Goal: Transaction & Acquisition: Book appointment/travel/reservation

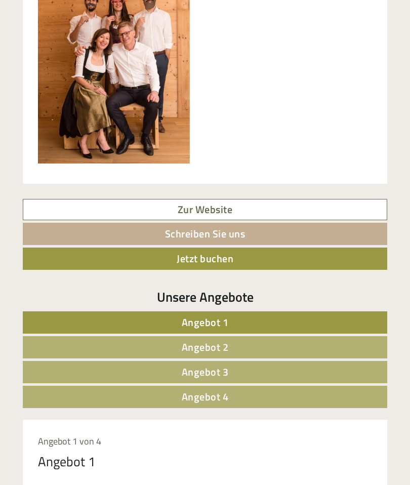
scroll to position [406, 0]
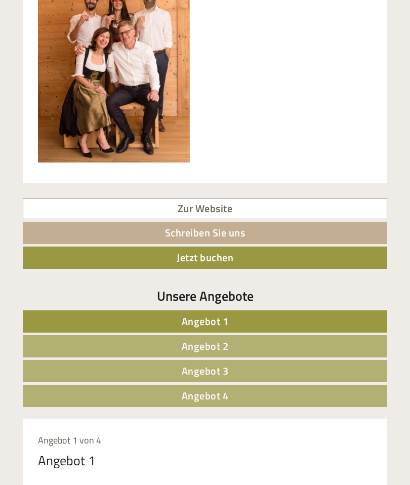
click at [229, 313] on link "Angebot 1" at bounding box center [205, 321] width 364 height 22
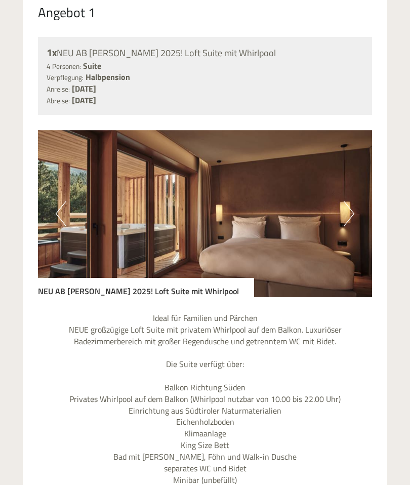
scroll to position [854, 0]
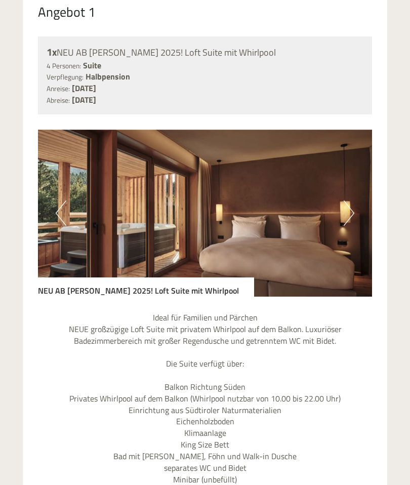
click at [343, 215] on img at bounding box center [205, 213] width 334 height 167
click at [349, 212] on button "Next" at bounding box center [348, 213] width 11 height 25
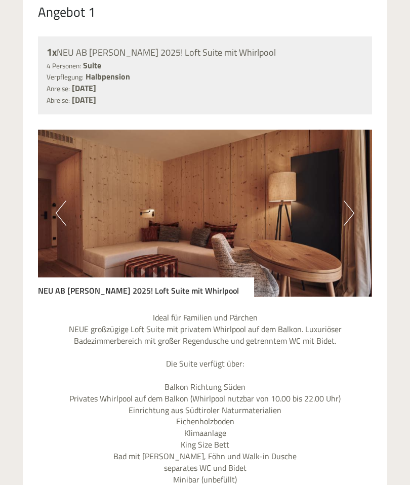
scroll to position [855, 0]
click at [345, 211] on button "Next" at bounding box center [348, 212] width 11 height 25
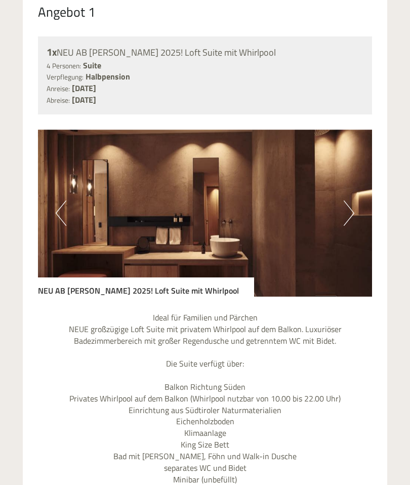
click at [353, 206] on button "Next" at bounding box center [348, 212] width 11 height 25
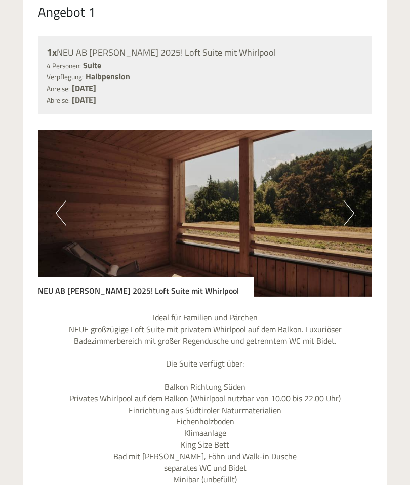
click at [353, 207] on button "Next" at bounding box center [348, 212] width 11 height 25
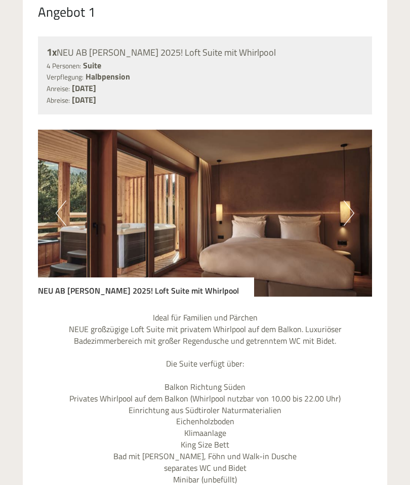
click at [350, 206] on button "Next" at bounding box center [348, 212] width 11 height 25
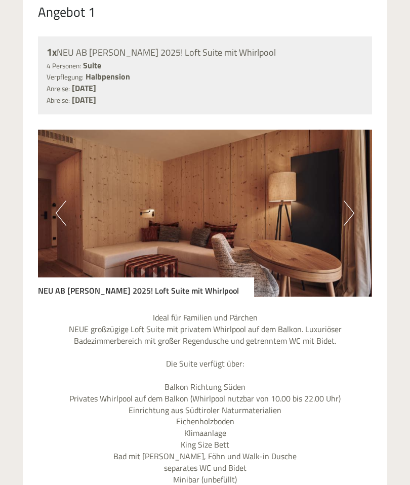
click at [348, 207] on button "Next" at bounding box center [348, 212] width 11 height 25
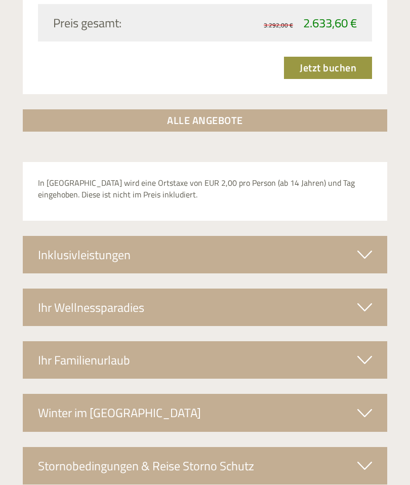
scroll to position [1740, 0]
click at [361, 246] on icon at bounding box center [364, 254] width 15 height 17
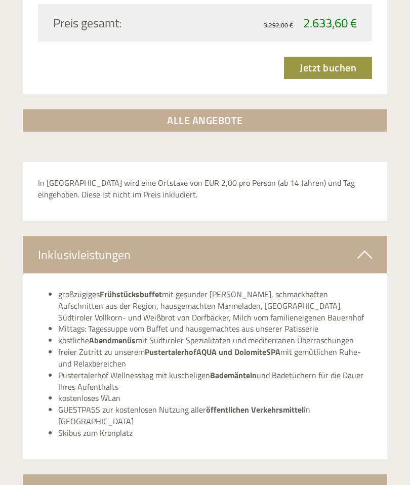
click at [367, 246] on icon at bounding box center [364, 254] width 15 height 17
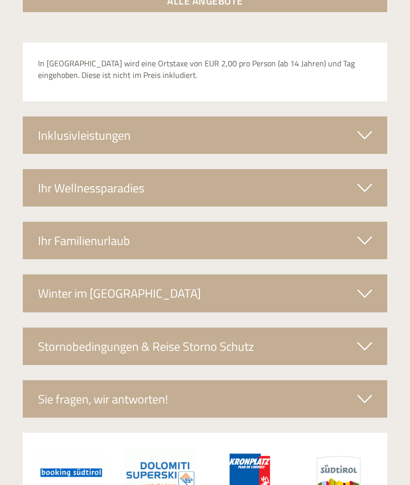
scroll to position [1859, 0]
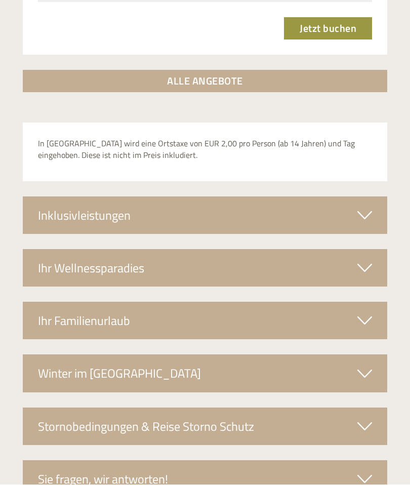
click at [370, 365] on icon at bounding box center [364, 373] width 15 height 17
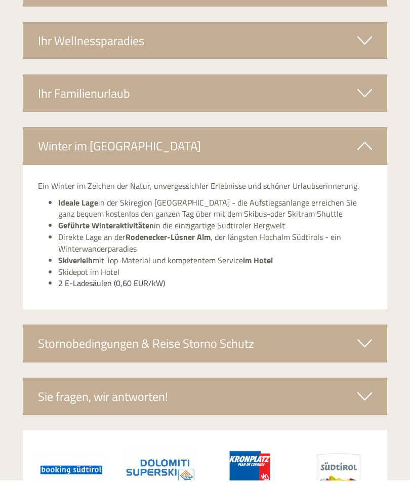
scroll to position [2002, 0]
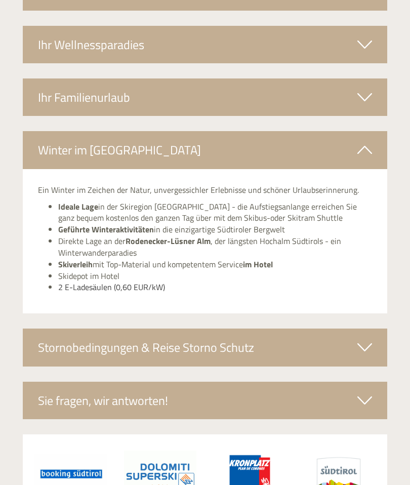
click at [362, 339] on icon at bounding box center [364, 347] width 15 height 17
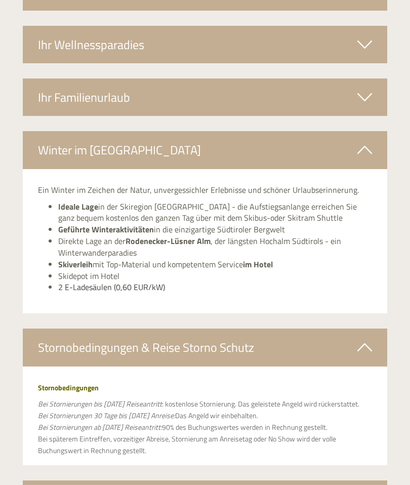
scroll to position [2003, 0]
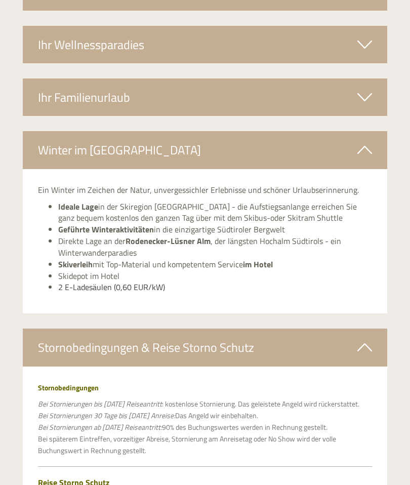
click at [358, 338] on icon at bounding box center [364, 346] width 15 height 17
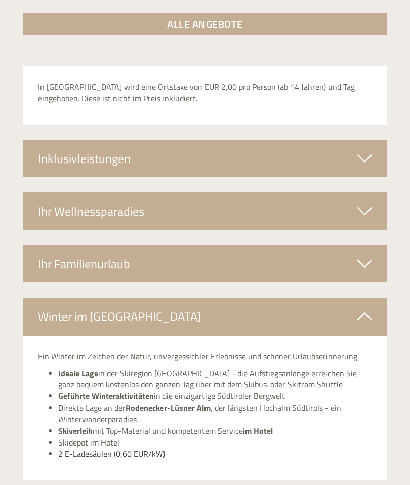
scroll to position [1836, 0]
click at [362, 308] on icon at bounding box center [364, 316] width 15 height 17
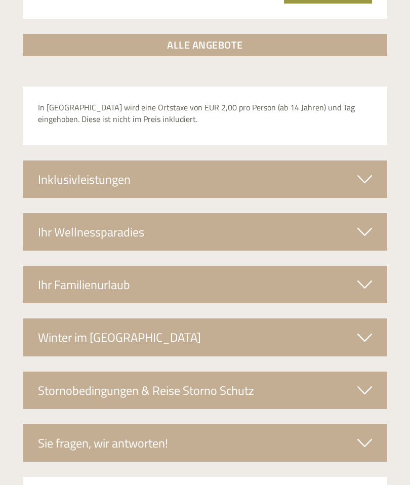
scroll to position [1795, 0]
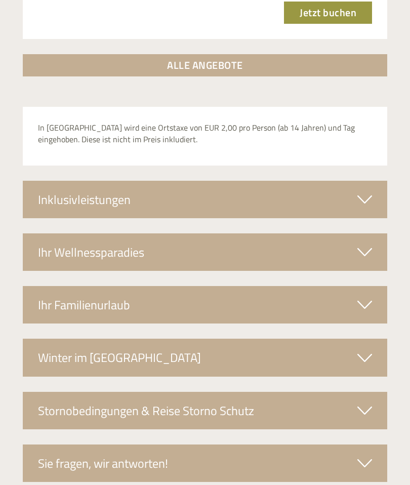
click at [369, 243] on icon at bounding box center [364, 251] width 15 height 17
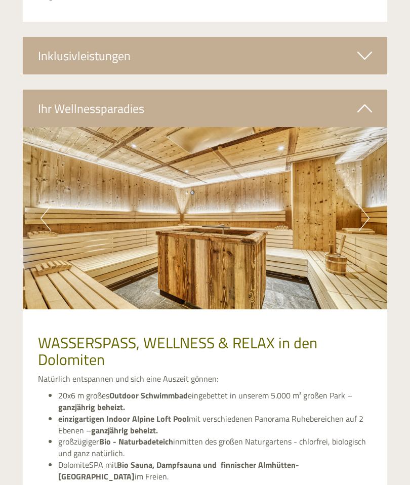
scroll to position [1939, 0]
click at [364, 205] on button "Next" at bounding box center [364, 217] width 11 height 25
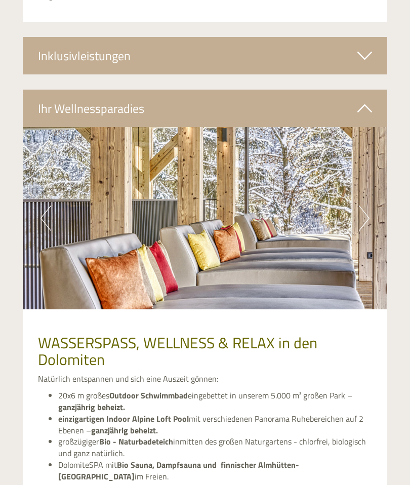
click at [364, 205] on button "Next" at bounding box center [364, 217] width 11 height 25
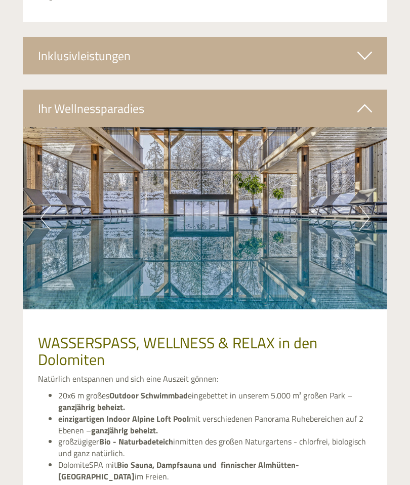
click at [364, 205] on button "Next" at bounding box center [364, 217] width 11 height 25
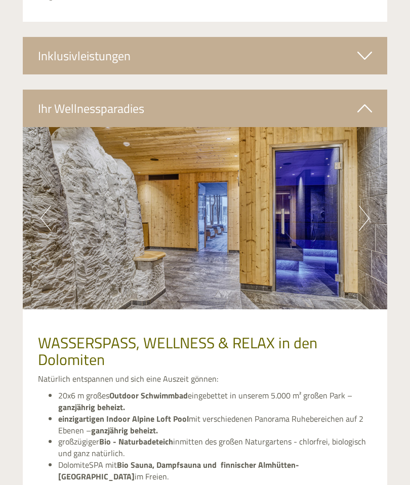
click at [363, 205] on button "Next" at bounding box center [364, 217] width 11 height 25
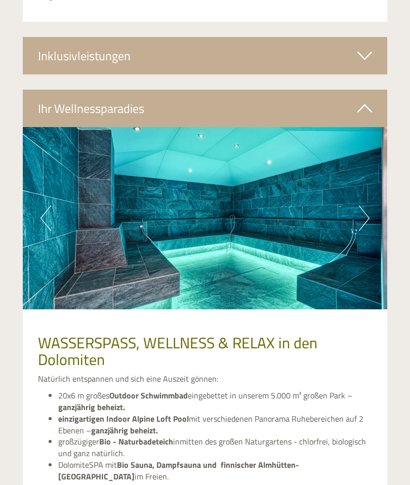
click at [362, 205] on button "Next" at bounding box center [364, 217] width 11 height 25
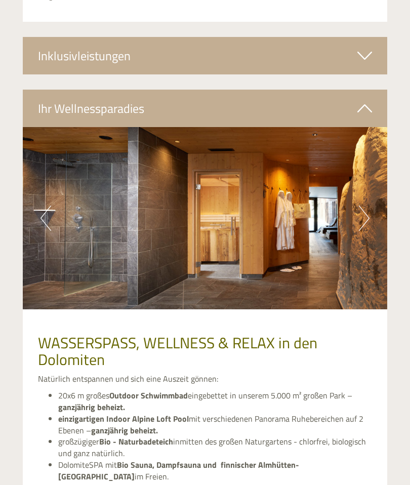
click at [364, 100] on icon at bounding box center [364, 108] width 15 height 17
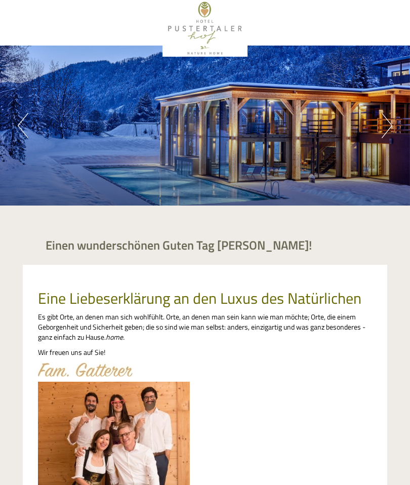
scroll to position [0, 0]
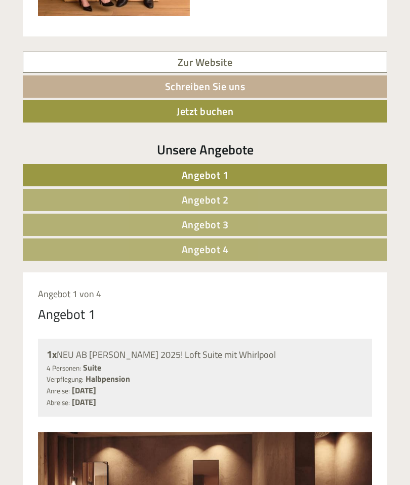
click at [57, 202] on link "Angebot 2" at bounding box center [205, 200] width 364 height 22
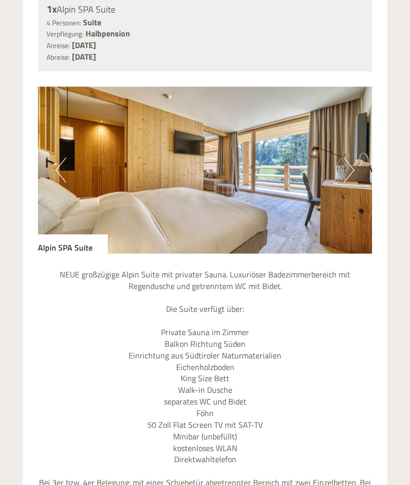
scroll to position [897, 0]
click at [348, 158] on button "Next" at bounding box center [348, 170] width 11 height 25
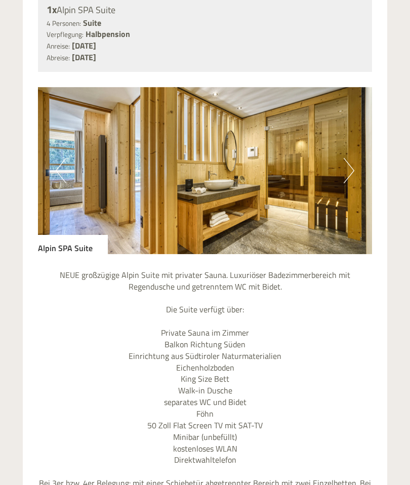
click at [346, 161] on button "Next" at bounding box center [348, 170] width 11 height 25
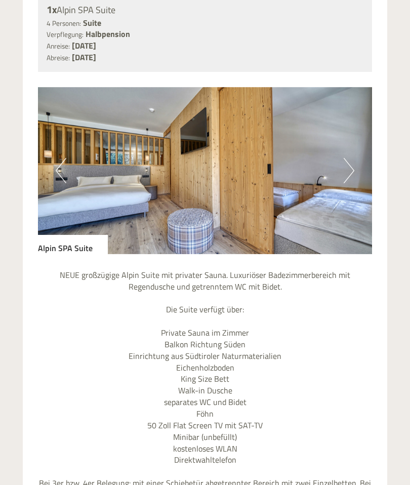
click at [349, 162] on button "Next" at bounding box center [348, 170] width 11 height 25
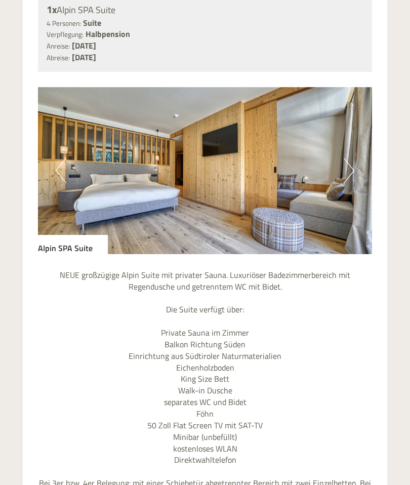
click at [354, 165] on img at bounding box center [205, 170] width 334 height 167
click at [354, 167] on button "Next" at bounding box center [348, 170] width 11 height 25
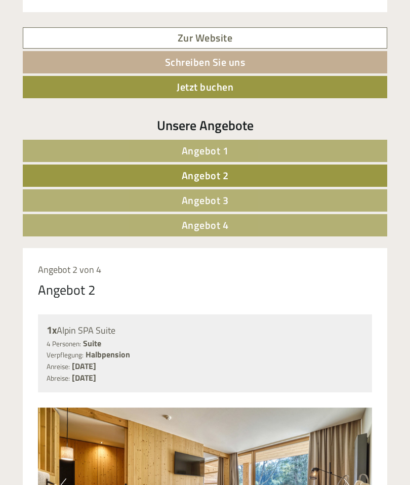
click at [99, 199] on link "Angebot 3" at bounding box center [205, 200] width 364 height 22
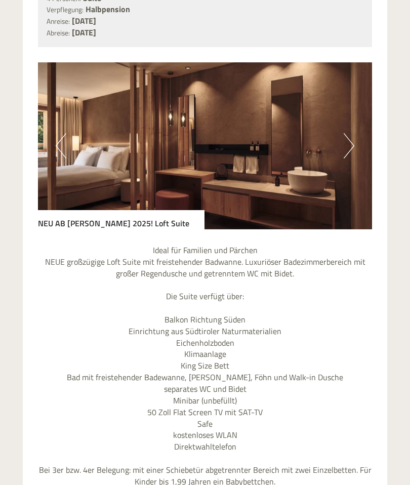
scroll to position [922, 0]
click at [351, 134] on button "Next" at bounding box center [348, 145] width 11 height 25
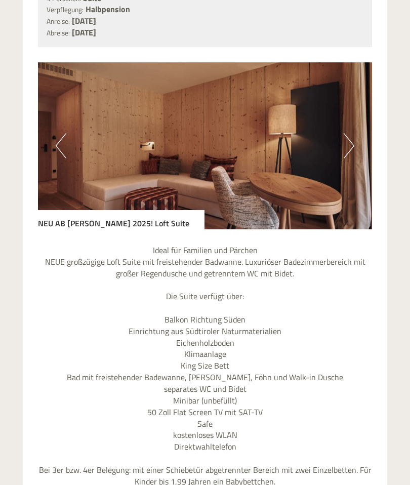
click at [350, 139] on button "Next" at bounding box center [348, 145] width 11 height 25
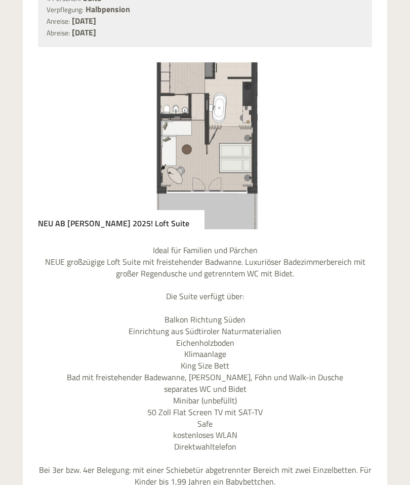
click at [349, 143] on button "Next" at bounding box center [348, 145] width 11 height 25
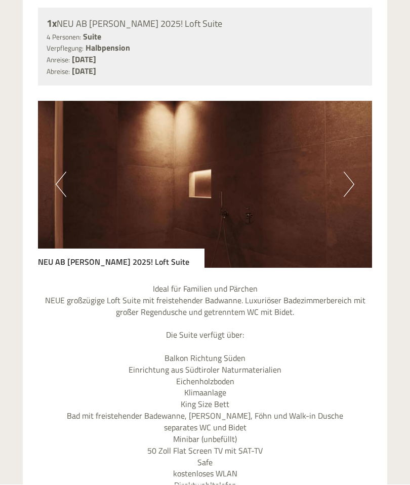
click at [353, 173] on button "Next" at bounding box center [348, 184] width 11 height 25
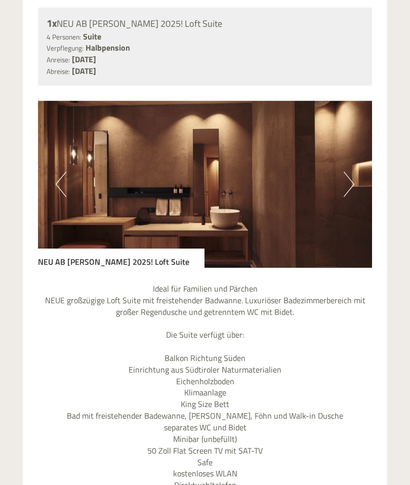
click at [350, 177] on button "Next" at bounding box center [348, 183] width 11 height 25
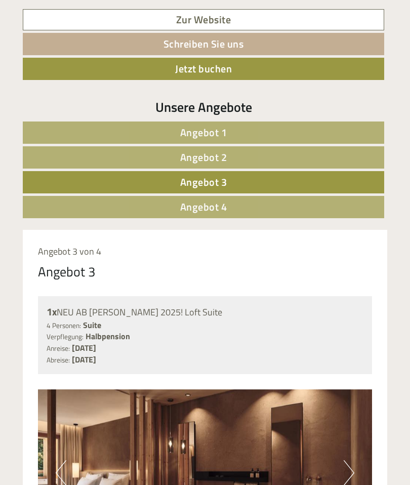
click at [70, 207] on link "Angebot 4" at bounding box center [203, 207] width 361 height 22
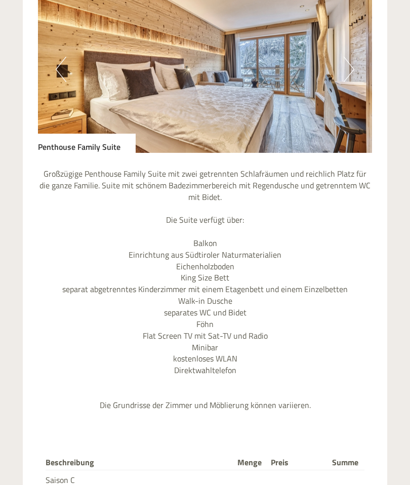
scroll to position [996, 0]
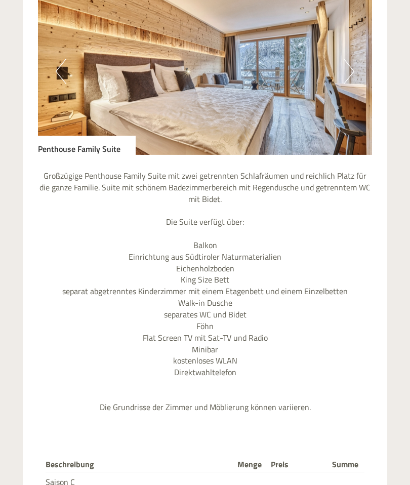
click at [347, 62] on button "Next" at bounding box center [348, 71] width 11 height 25
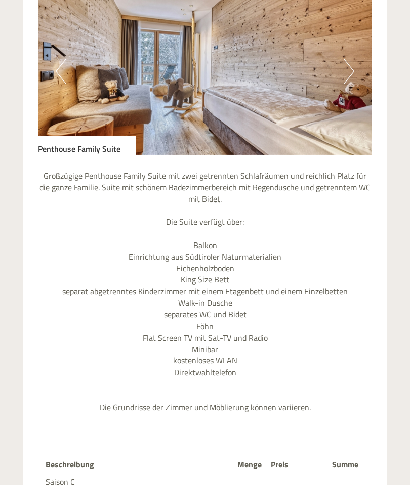
click at [350, 59] on button "Next" at bounding box center [348, 71] width 11 height 25
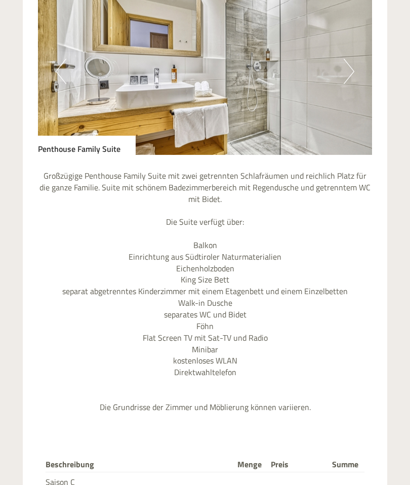
click at [349, 60] on button "Next" at bounding box center [348, 71] width 11 height 25
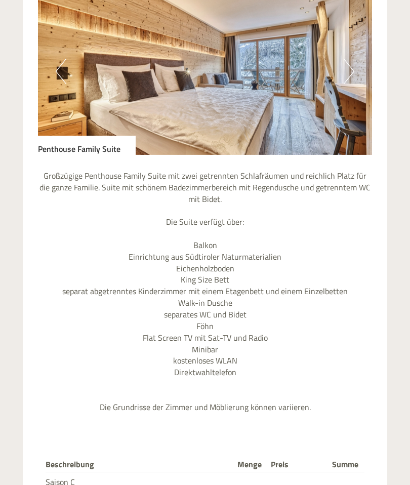
click at [355, 53] on img at bounding box center [205, 71] width 334 height 167
click at [345, 61] on button "Next" at bounding box center [348, 71] width 11 height 25
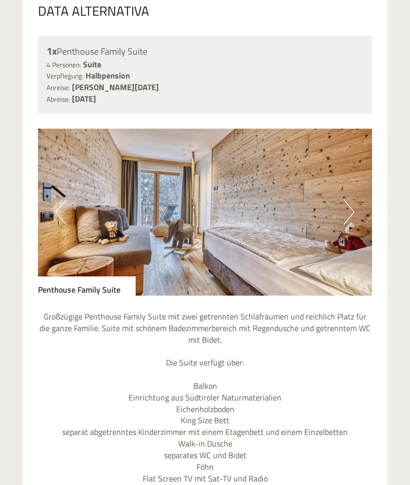
scroll to position [855, 0]
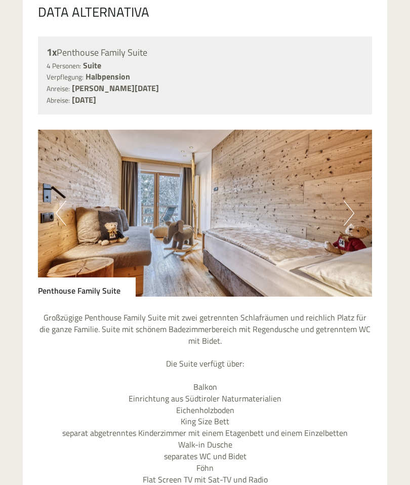
click at [352, 205] on button "Next" at bounding box center [348, 212] width 11 height 25
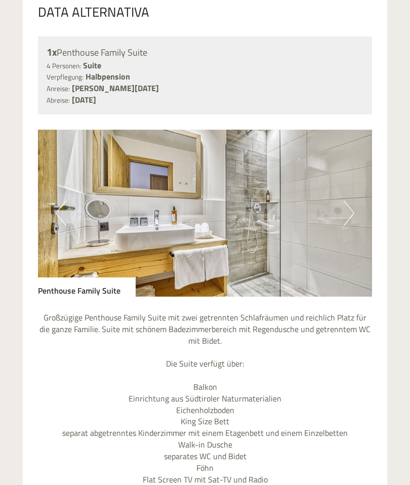
click at [350, 201] on button "Next" at bounding box center [348, 212] width 11 height 25
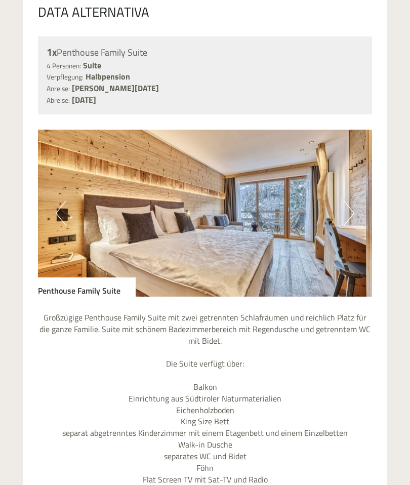
click at [354, 204] on img at bounding box center [205, 212] width 334 height 167
click at [343, 202] on button "Next" at bounding box center [348, 212] width 11 height 25
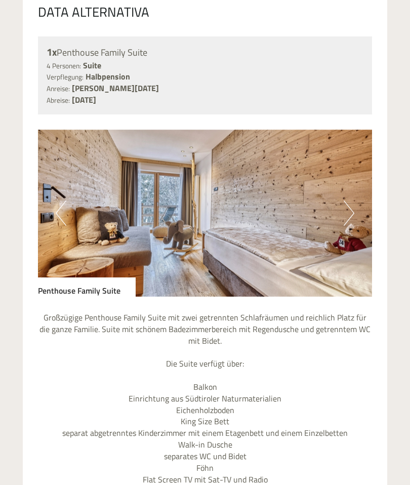
click at [344, 204] on button "Next" at bounding box center [348, 212] width 11 height 25
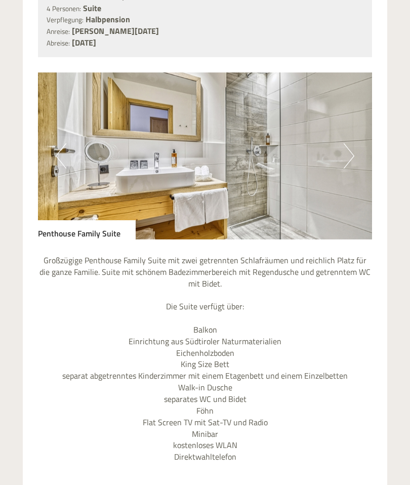
scroll to position [911, 0]
click at [181, 166] on img at bounding box center [205, 156] width 334 height 167
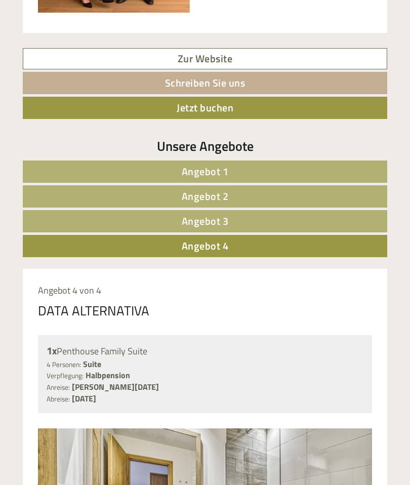
scroll to position [579, 0]
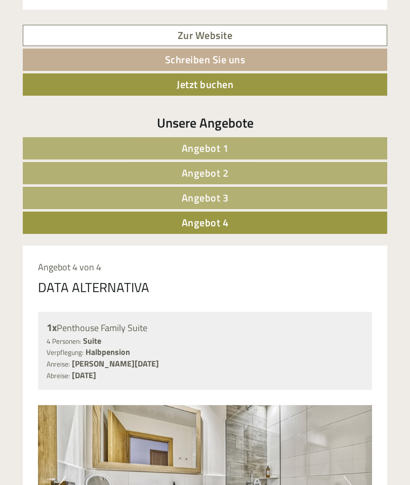
click at [218, 143] on span "Angebot 1" at bounding box center [205, 148] width 47 height 16
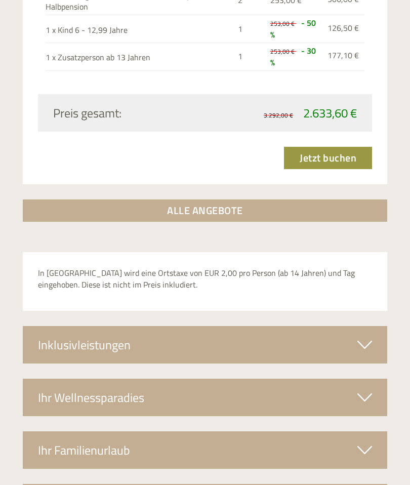
scroll to position [1650, 0]
click at [363, 336] on icon at bounding box center [364, 344] width 15 height 17
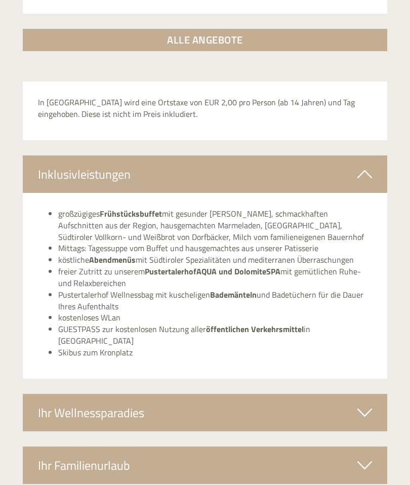
scroll to position [1821, 0]
click at [369, 404] on icon at bounding box center [364, 412] width 15 height 17
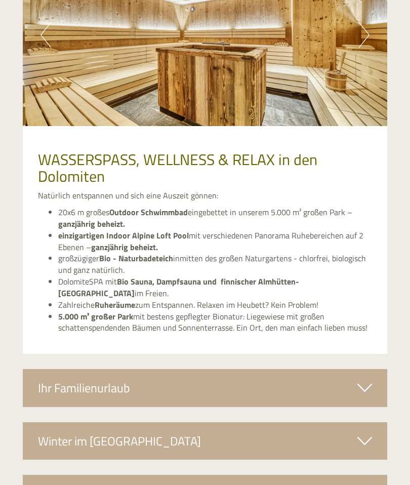
scroll to position [2323, 0]
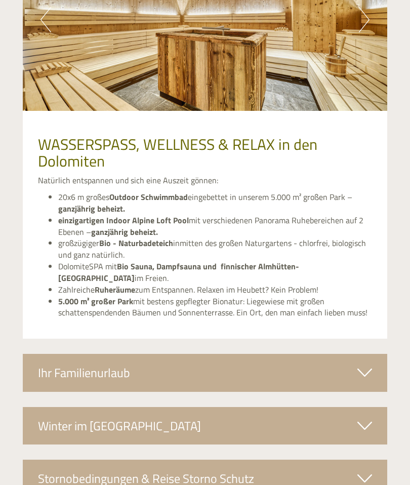
click at [368, 364] on icon at bounding box center [364, 372] width 15 height 17
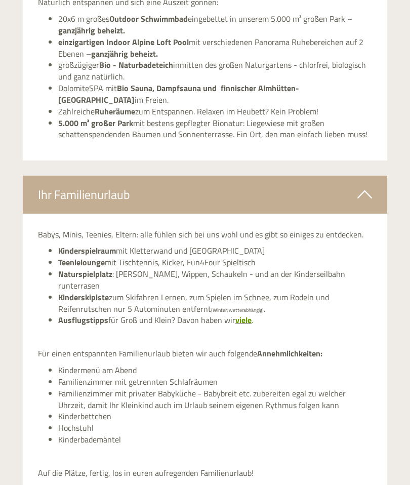
scroll to position [2501, 0]
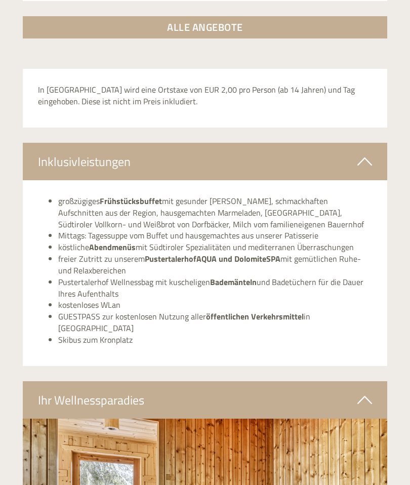
click at [365, 153] on icon at bounding box center [364, 161] width 15 height 17
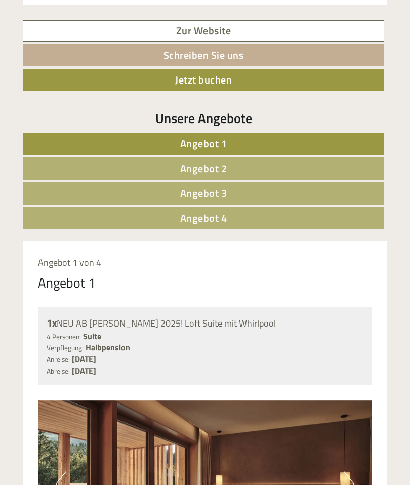
click at [216, 165] on span "Angebot 2" at bounding box center [203, 168] width 47 height 16
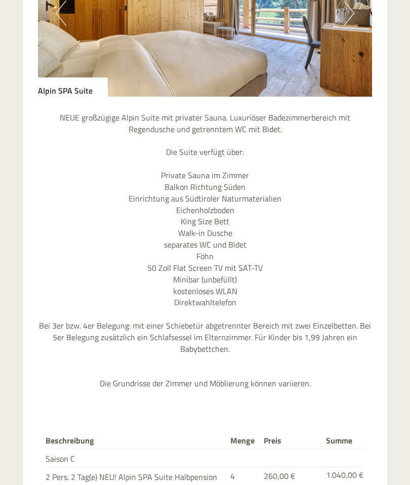
scroll to position [1055, 0]
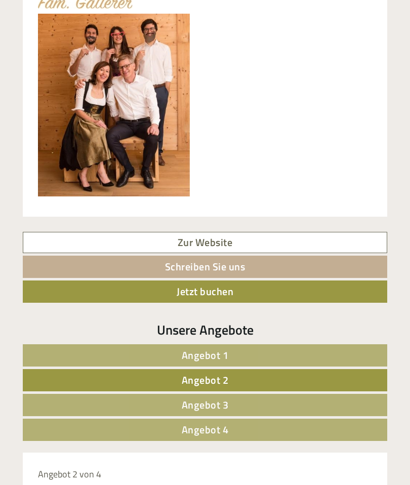
click at [324, 352] on link "Angebot 1" at bounding box center [205, 355] width 364 height 22
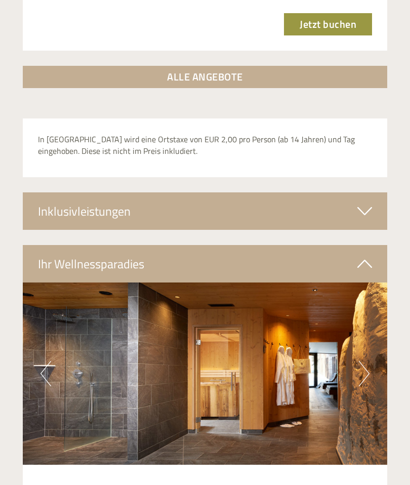
scroll to position [1785, 0]
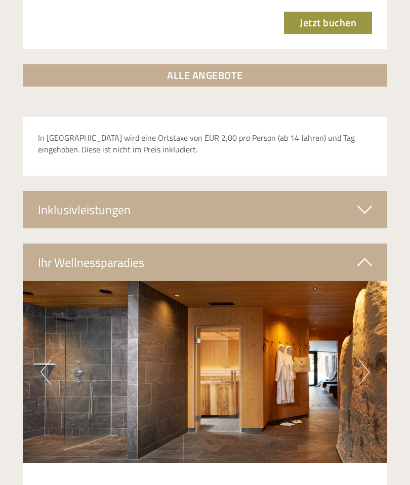
click at [366, 359] on button "Next" at bounding box center [364, 371] width 11 height 25
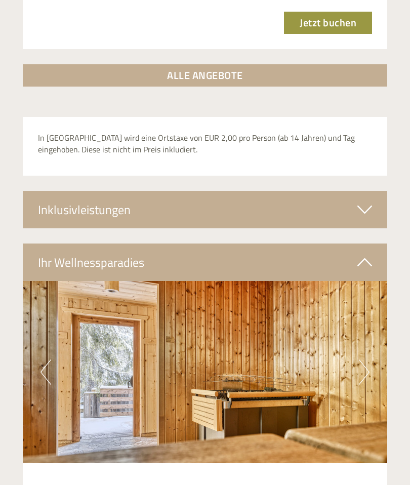
click at [362, 359] on button "Next" at bounding box center [364, 371] width 11 height 25
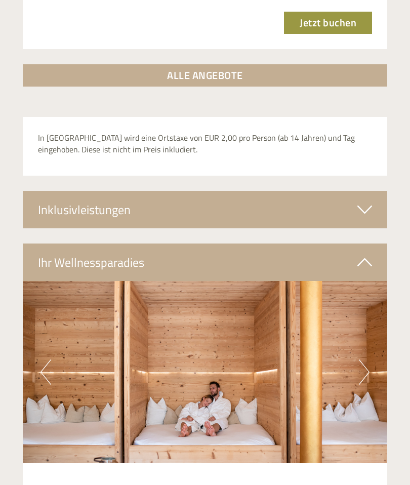
click at [368, 359] on button "Next" at bounding box center [364, 371] width 11 height 25
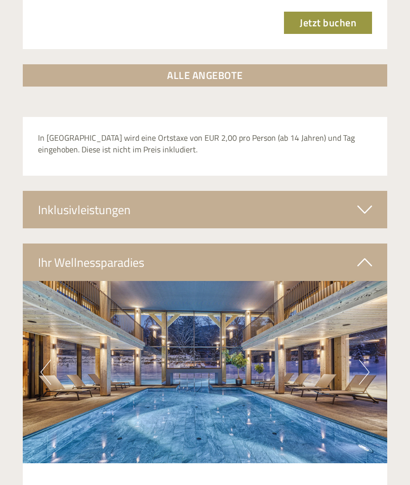
click at [370, 349] on img at bounding box center [205, 372] width 364 height 182
click at [364, 359] on button "Next" at bounding box center [364, 371] width 11 height 25
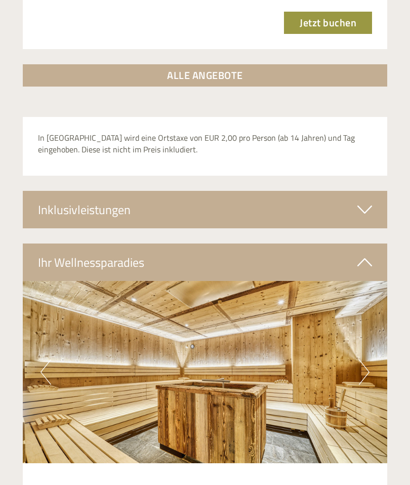
click at [368, 359] on button "Next" at bounding box center [364, 371] width 11 height 25
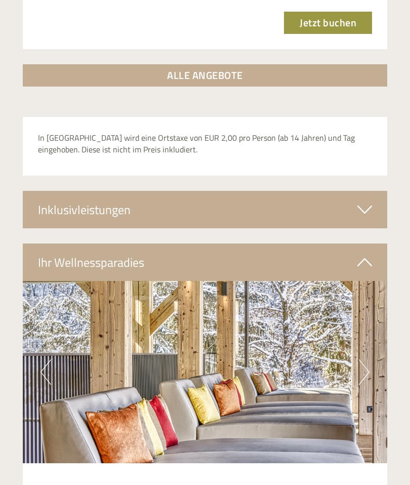
click at [368, 359] on button "Next" at bounding box center [364, 371] width 11 height 25
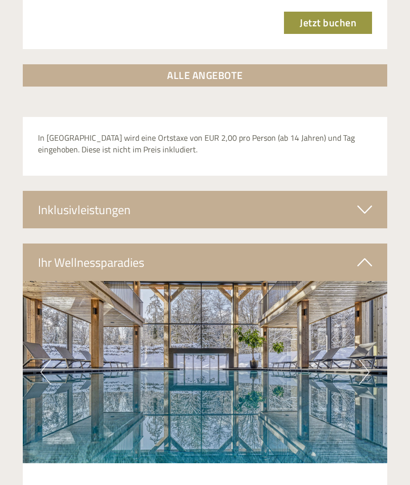
click at [376, 350] on img at bounding box center [205, 372] width 364 height 182
click at [374, 349] on img at bounding box center [205, 372] width 364 height 182
click at [364, 359] on button "Next" at bounding box center [364, 371] width 11 height 25
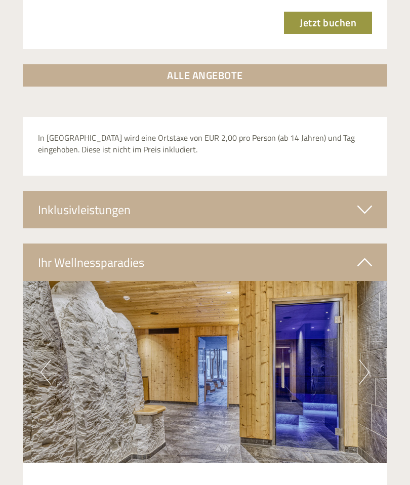
click at [366, 359] on button "Next" at bounding box center [364, 371] width 11 height 25
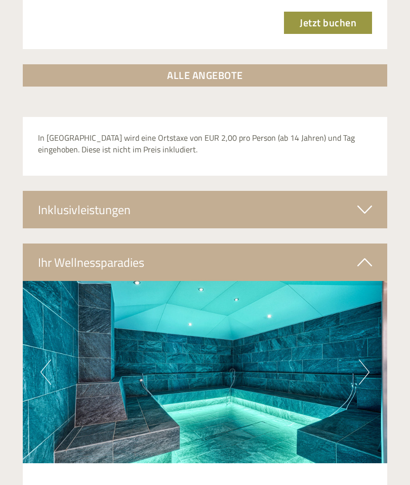
click at [359, 359] on button "Next" at bounding box center [364, 371] width 11 height 25
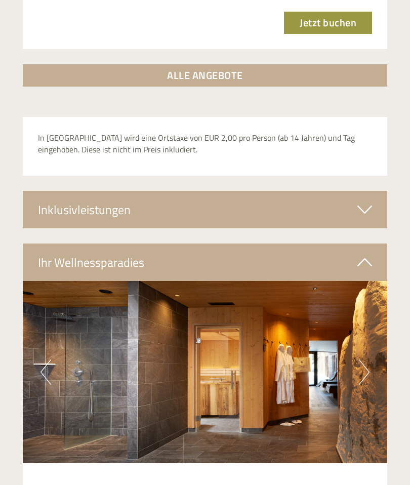
click at [364, 359] on button "Next" at bounding box center [364, 371] width 11 height 25
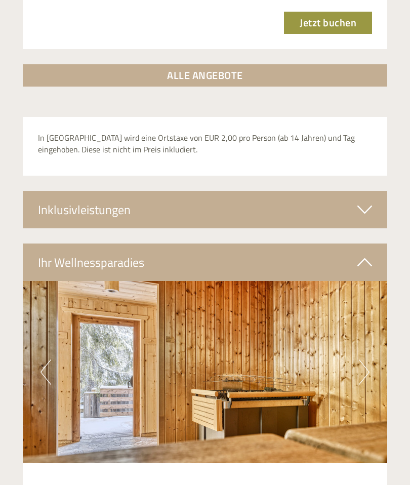
click at [364, 359] on button "Next" at bounding box center [364, 371] width 11 height 25
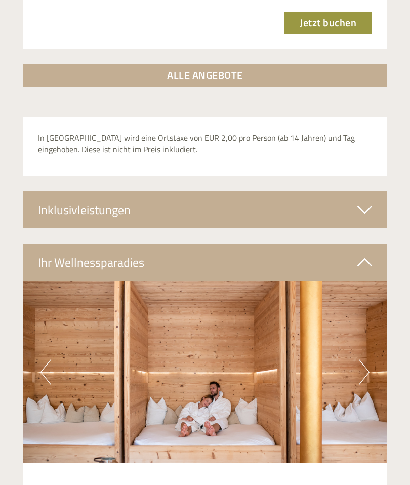
click at [363, 359] on button "Next" at bounding box center [364, 371] width 11 height 25
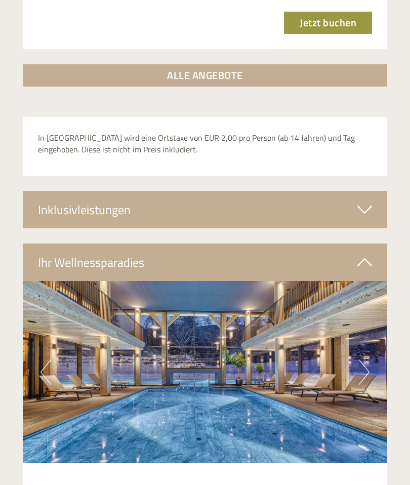
click at [375, 191] on div "Inklusivleistungen" at bounding box center [205, 209] width 364 height 37
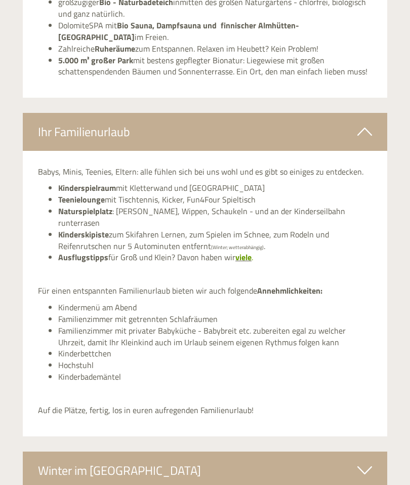
scroll to position [2699, 0]
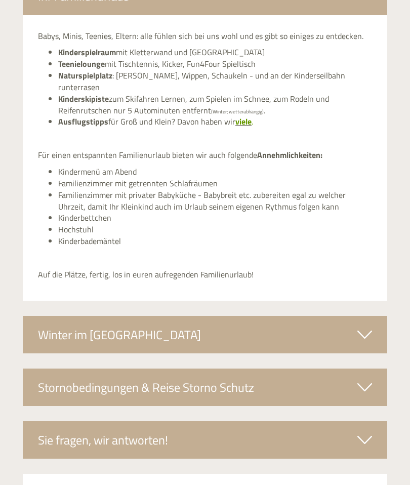
click at [365, 326] on icon at bounding box center [364, 334] width 15 height 17
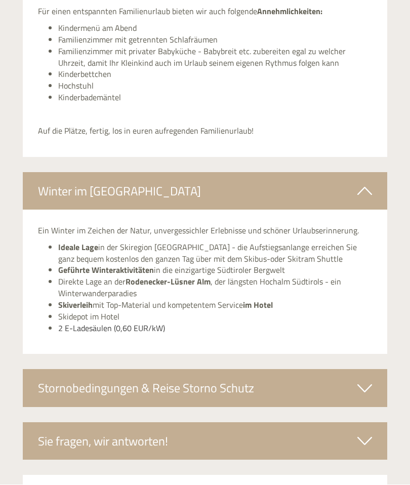
scroll to position [2842, 0]
click at [364, 433] on icon at bounding box center [364, 441] width 15 height 17
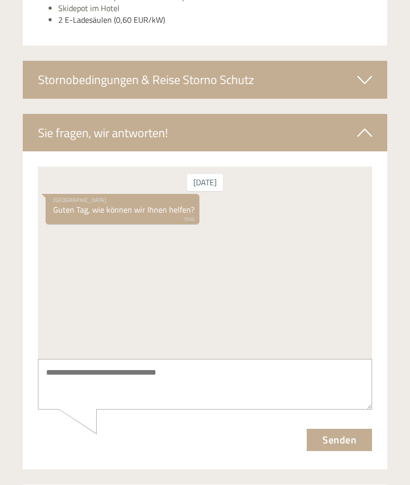
scroll to position [3159, 0]
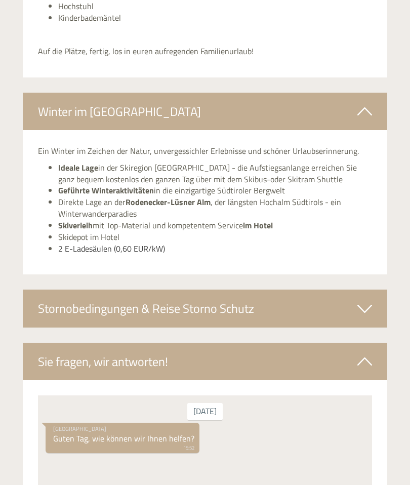
click at [363, 353] on icon at bounding box center [364, 361] width 15 height 17
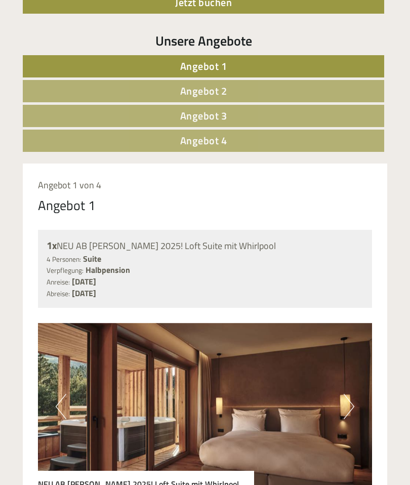
scroll to position [662, 0]
click at [266, 114] on link "Angebot 3" at bounding box center [203, 116] width 361 height 22
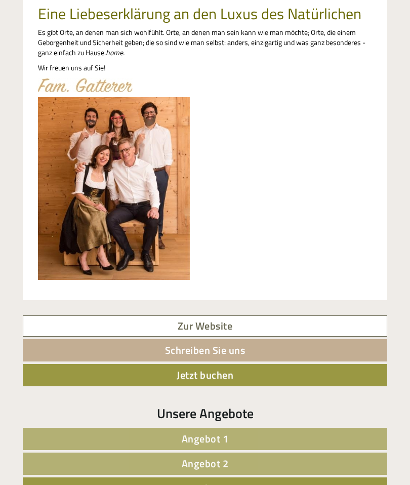
scroll to position [289, 0]
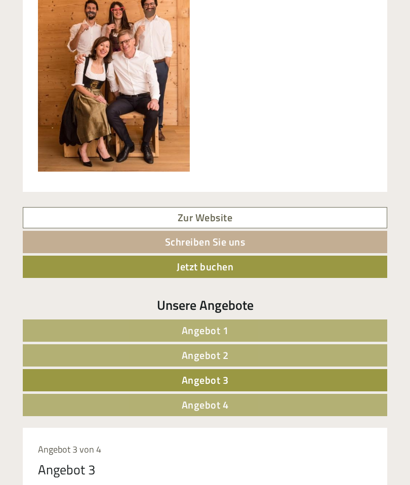
click at [244, 326] on link "Angebot 1" at bounding box center [205, 330] width 364 height 22
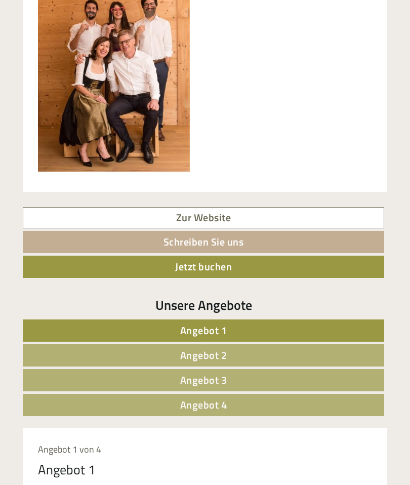
scroll to position [714, 0]
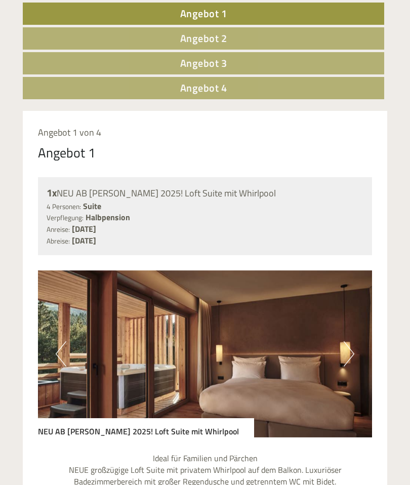
click at [350, 344] on button "Next" at bounding box center [348, 353] width 11 height 25
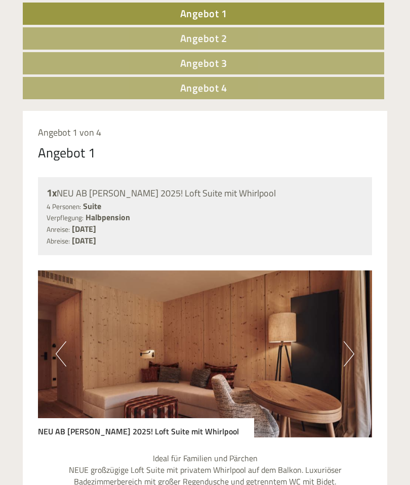
click at [352, 352] on button "Next" at bounding box center [348, 353] width 11 height 25
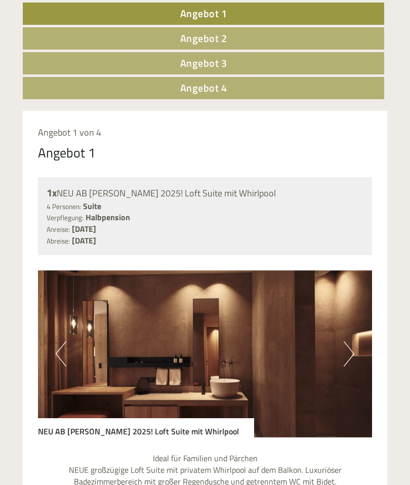
click at [351, 348] on button "Next" at bounding box center [348, 353] width 11 height 25
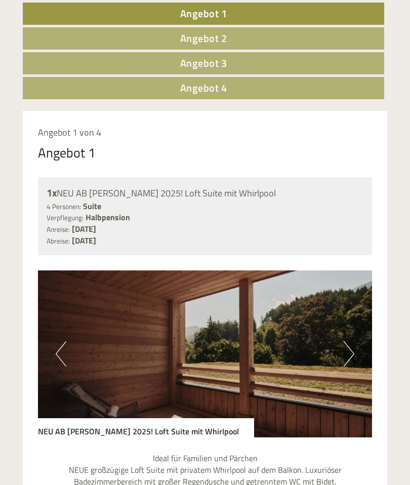
click at [348, 347] on button "Next" at bounding box center [348, 353] width 11 height 25
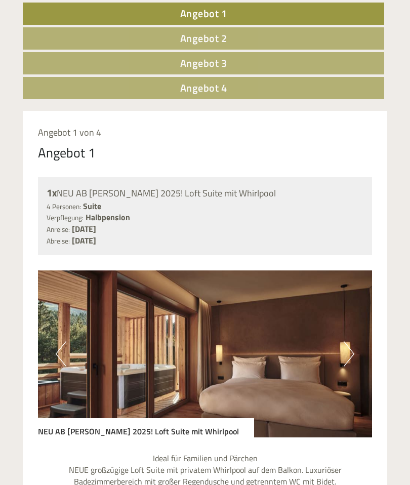
click at [350, 352] on button "Next" at bounding box center [348, 353] width 11 height 25
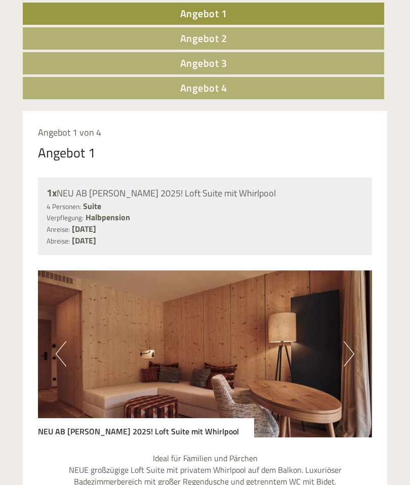
click at [352, 348] on button "Next" at bounding box center [348, 353] width 11 height 25
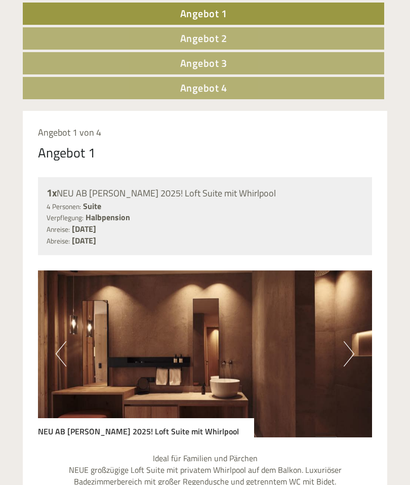
click at [351, 343] on button "Next" at bounding box center [348, 353] width 11 height 25
click at [352, 344] on button "Next" at bounding box center [348, 353] width 11 height 25
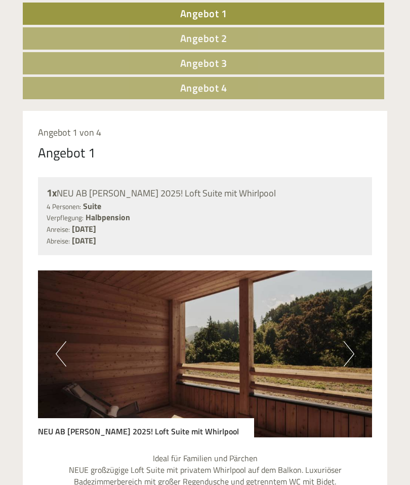
click at [350, 347] on button "Next" at bounding box center [348, 353] width 11 height 25
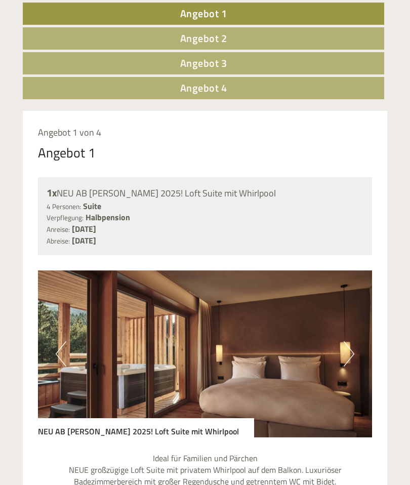
click at [350, 349] on button "Next" at bounding box center [348, 353] width 11 height 25
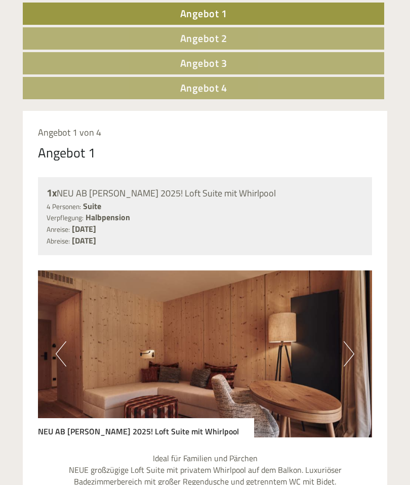
click at [350, 350] on button "Next" at bounding box center [348, 353] width 11 height 25
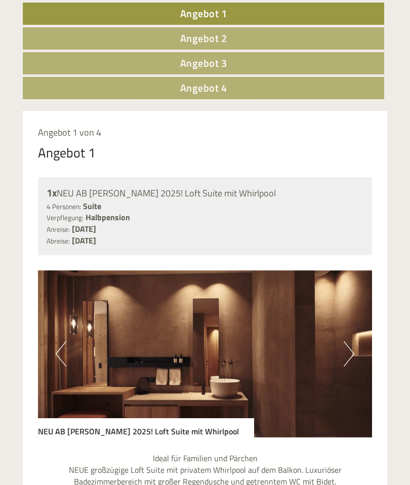
click at [353, 347] on button "Next" at bounding box center [348, 353] width 11 height 25
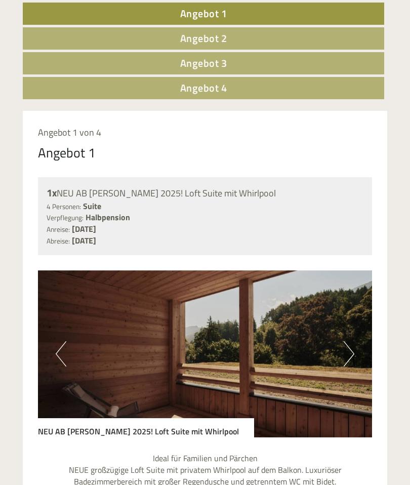
click at [347, 347] on button "Next" at bounding box center [348, 353] width 11 height 25
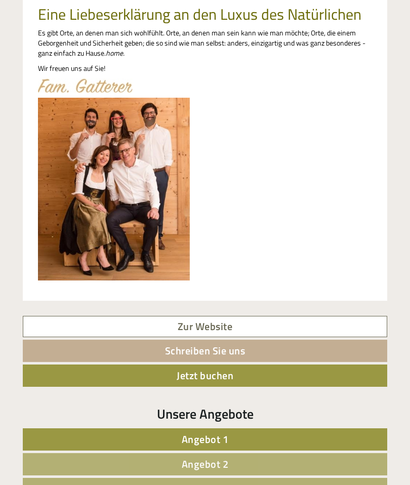
scroll to position [299, 0]
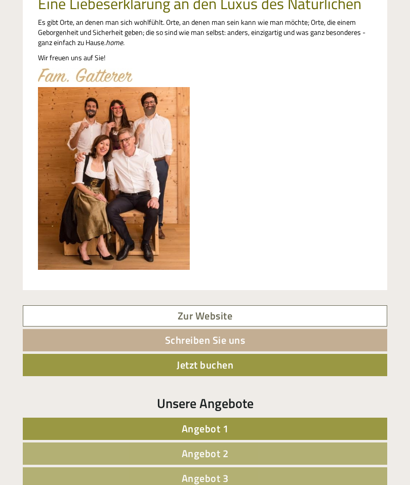
click at [214, 312] on link "Zur Website" at bounding box center [205, 316] width 364 height 22
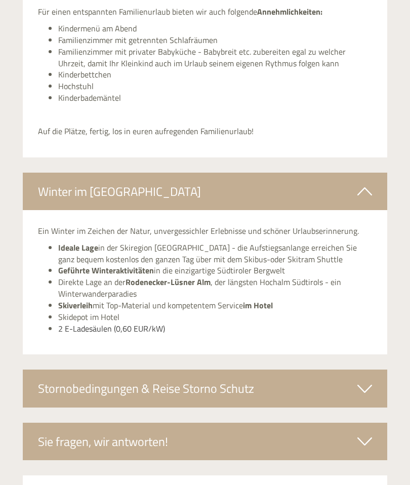
scroll to position [2842, 0]
click at [360, 370] on div "Stornobedingungen & Reise Storno Schutz" at bounding box center [205, 388] width 364 height 37
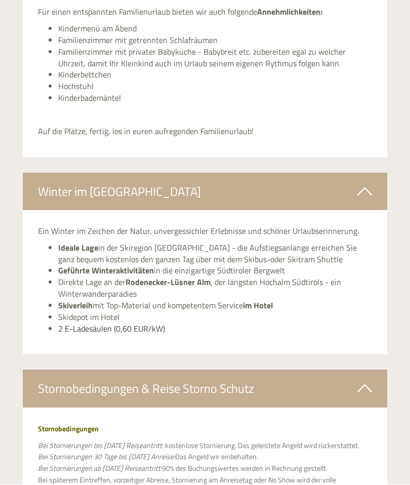
scroll to position [2842, 0]
click at [358, 379] on icon at bounding box center [364, 387] width 15 height 17
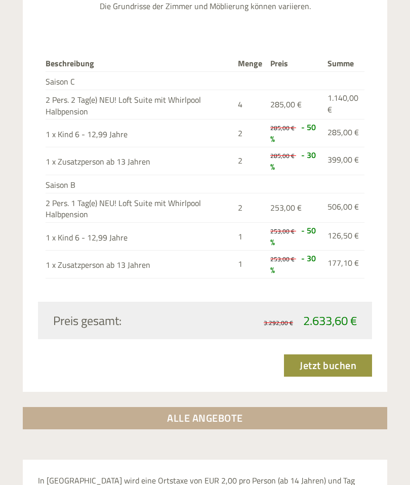
scroll to position [1443, 0]
click at [326, 354] on link "Jetzt buchen" at bounding box center [328, 365] width 88 height 22
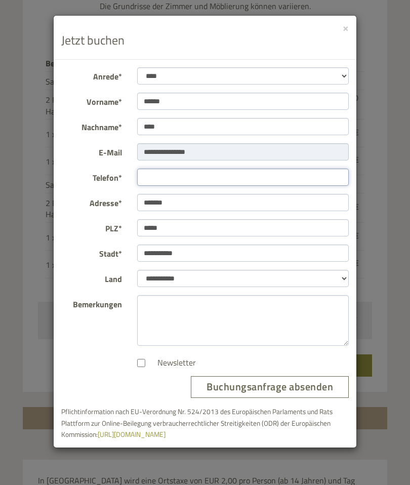
click at [213, 178] on input "Telefon*" at bounding box center [243, 176] width 212 height 17
type input "**********"
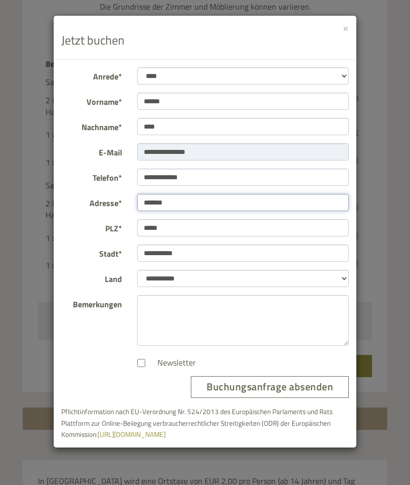
click at [220, 204] on input "*******" at bounding box center [243, 202] width 212 height 17
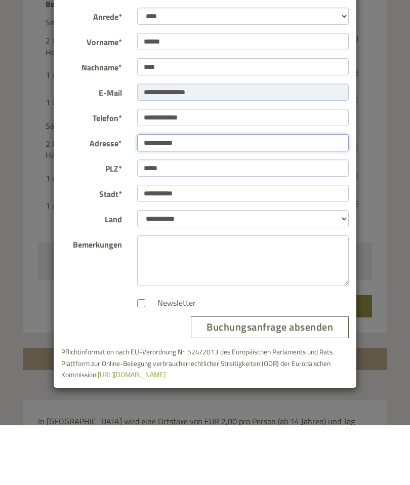
type input "**********"
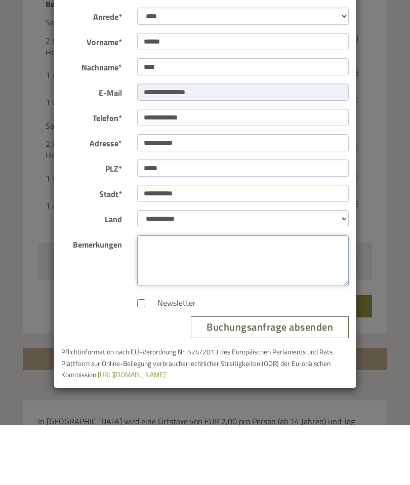
click at [247, 295] on textarea "Bemerkungen" at bounding box center [243, 320] width 212 height 51
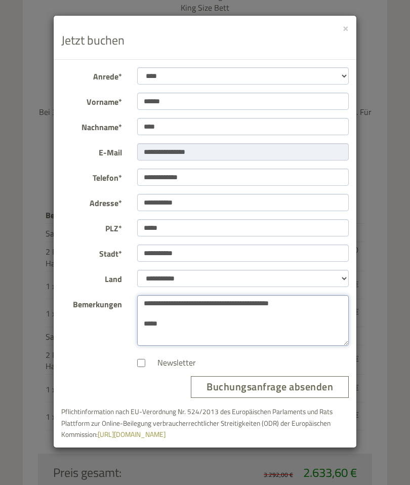
scroll to position [1286, 0]
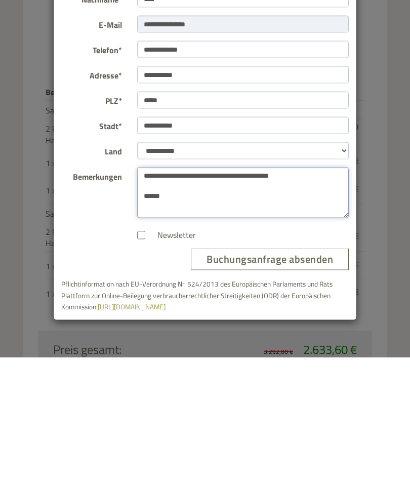
type textarea "**********"
click at [299, 376] on button "Buchungsanfrage absenden" at bounding box center [270, 387] width 158 height 22
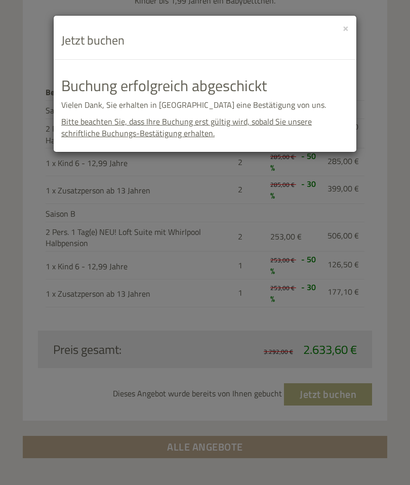
click at [348, 22] on button "×" at bounding box center [345, 27] width 6 height 11
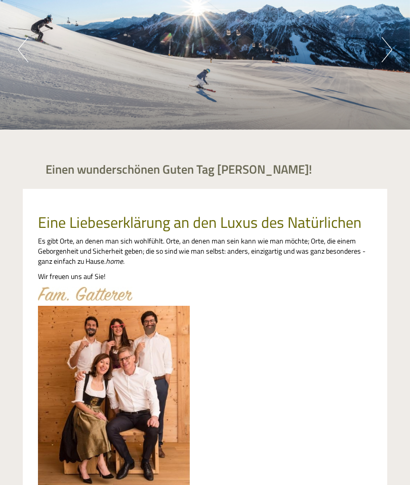
scroll to position [0, 0]
